Goal: Task Accomplishment & Management: Manage account settings

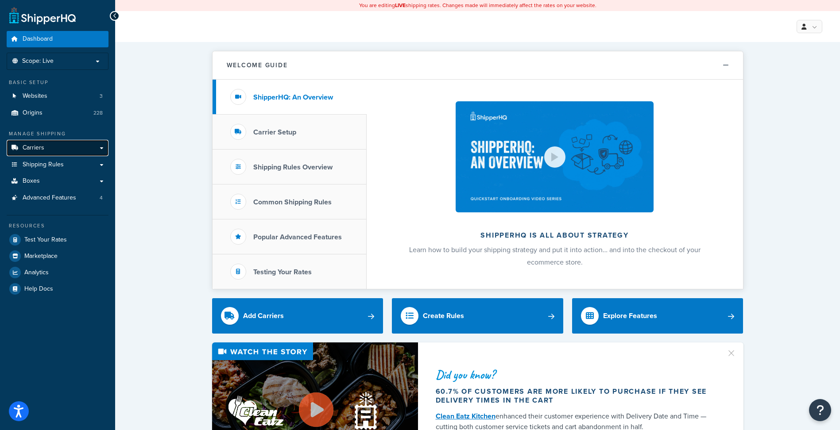
click at [58, 141] on link "Carriers" at bounding box center [58, 148] width 102 height 16
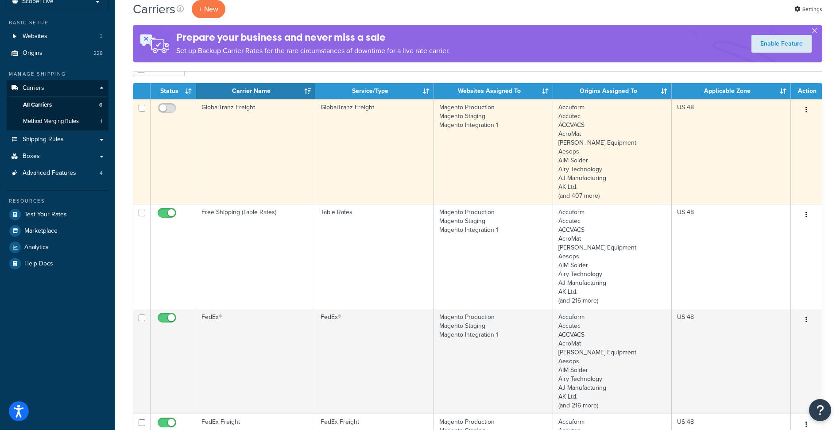
scroll to position [177, 0]
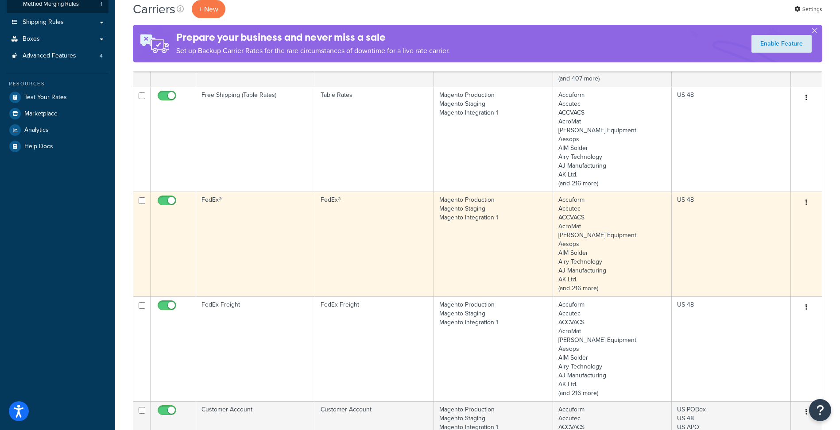
click at [272, 228] on td "FedEx®" at bounding box center [255, 244] width 119 height 105
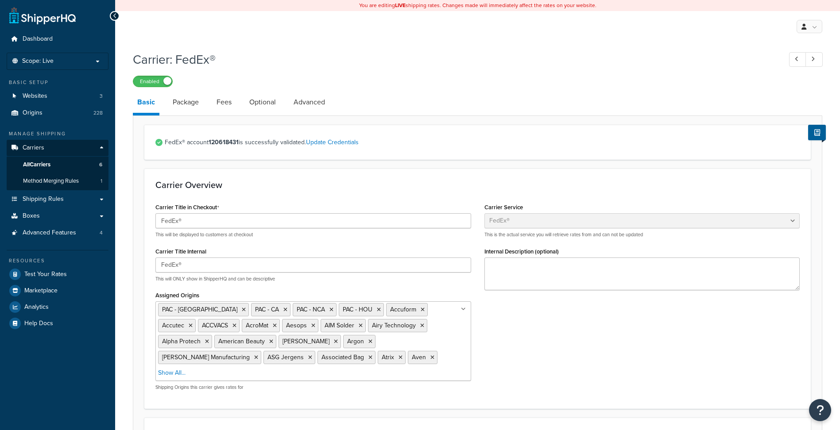
select select "fedEx"
select select "REGULAR_PICKUP"
select select "YOUR_PACKAGING"
click at [268, 104] on link "Optional" at bounding box center [262, 102] width 35 height 21
select select "business"
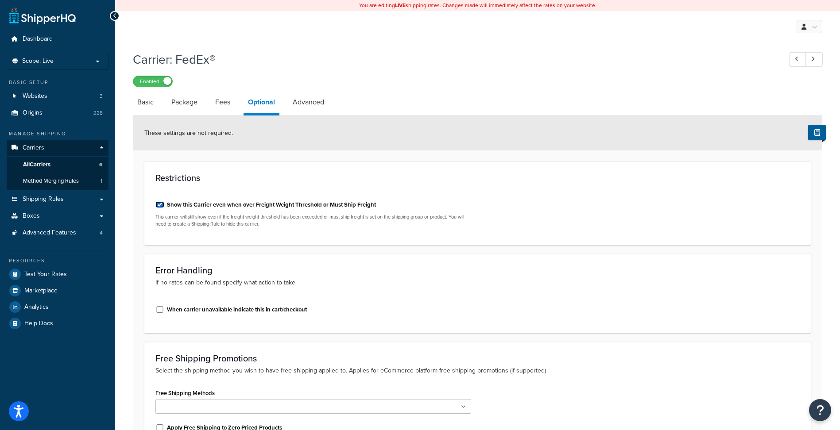
click at [161, 204] on input "Show this Carrier even when over Freight Weight Threshold or Must Ship Freight" at bounding box center [159, 204] width 9 height 7
checkbox input "false"
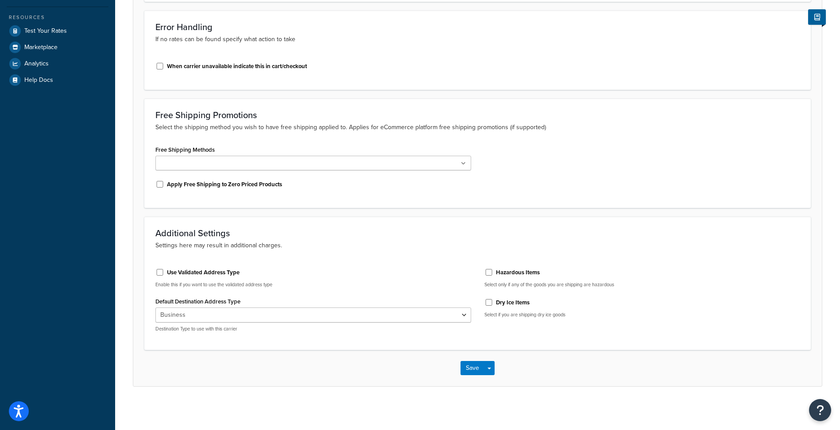
scroll to position [244, 0]
click at [472, 367] on button "Save" at bounding box center [473, 367] width 24 height 14
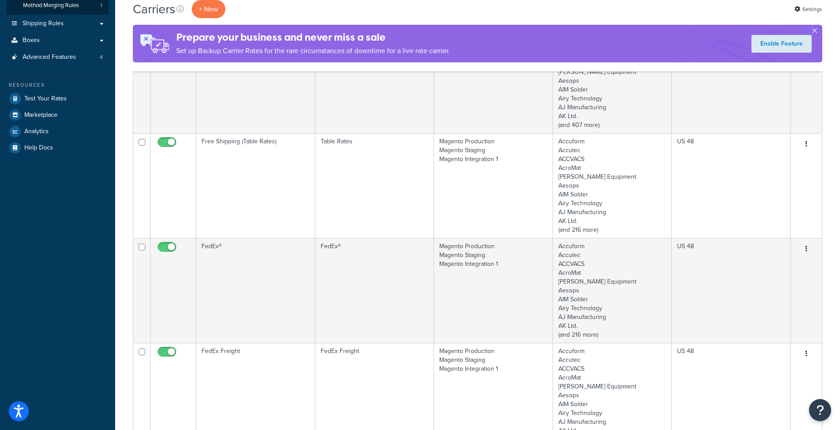
scroll to position [177, 0]
